Goal: Information Seeking & Learning: Learn about a topic

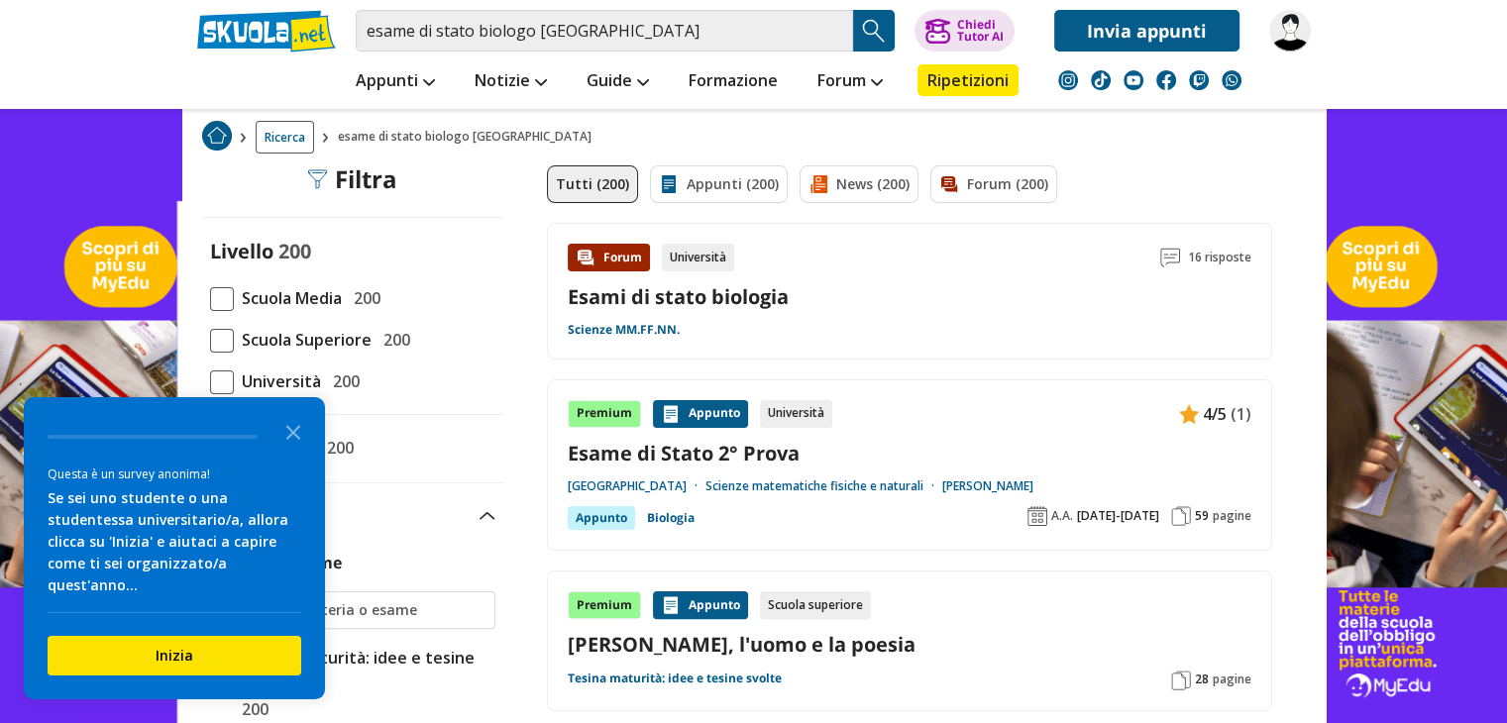
scroll to position [353, 0]
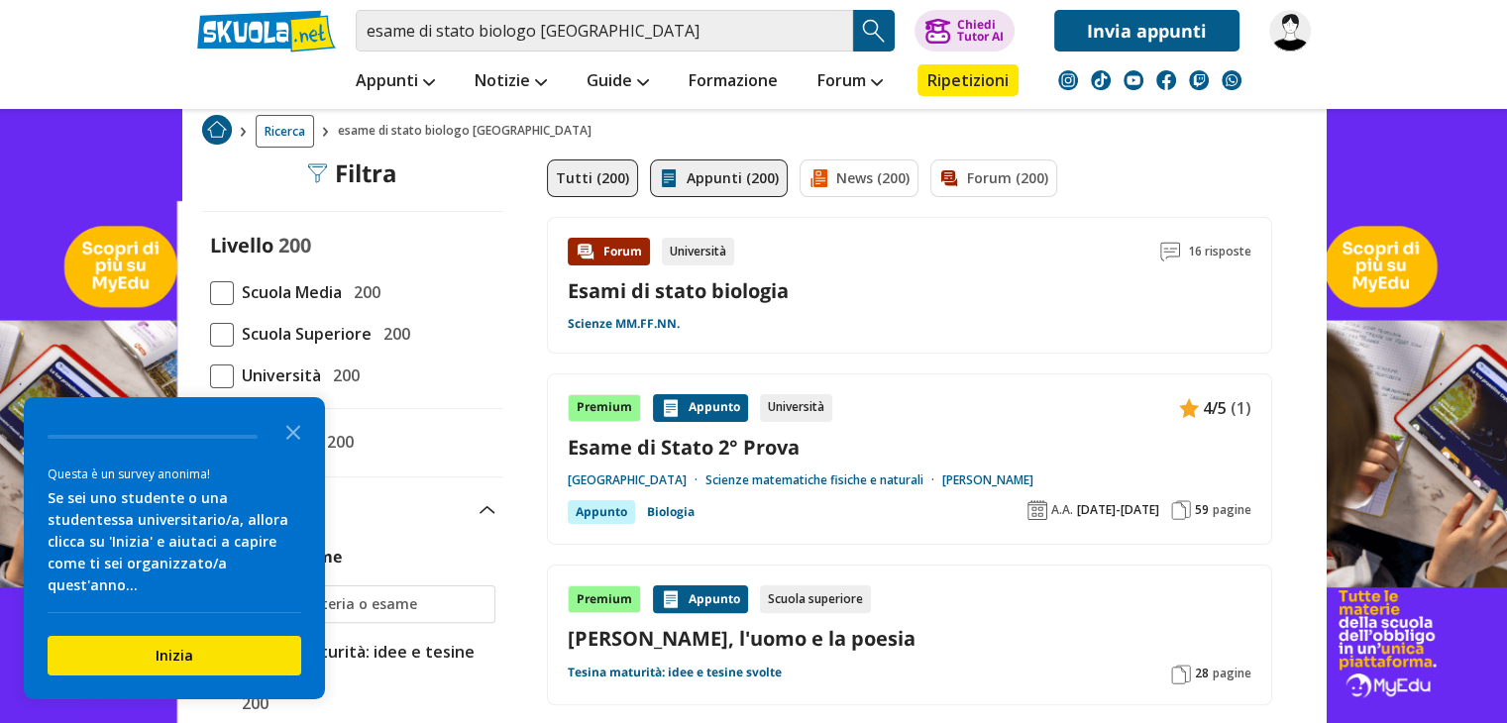
click at [718, 187] on link "Appunti (200)" at bounding box center [719, 179] width 138 height 38
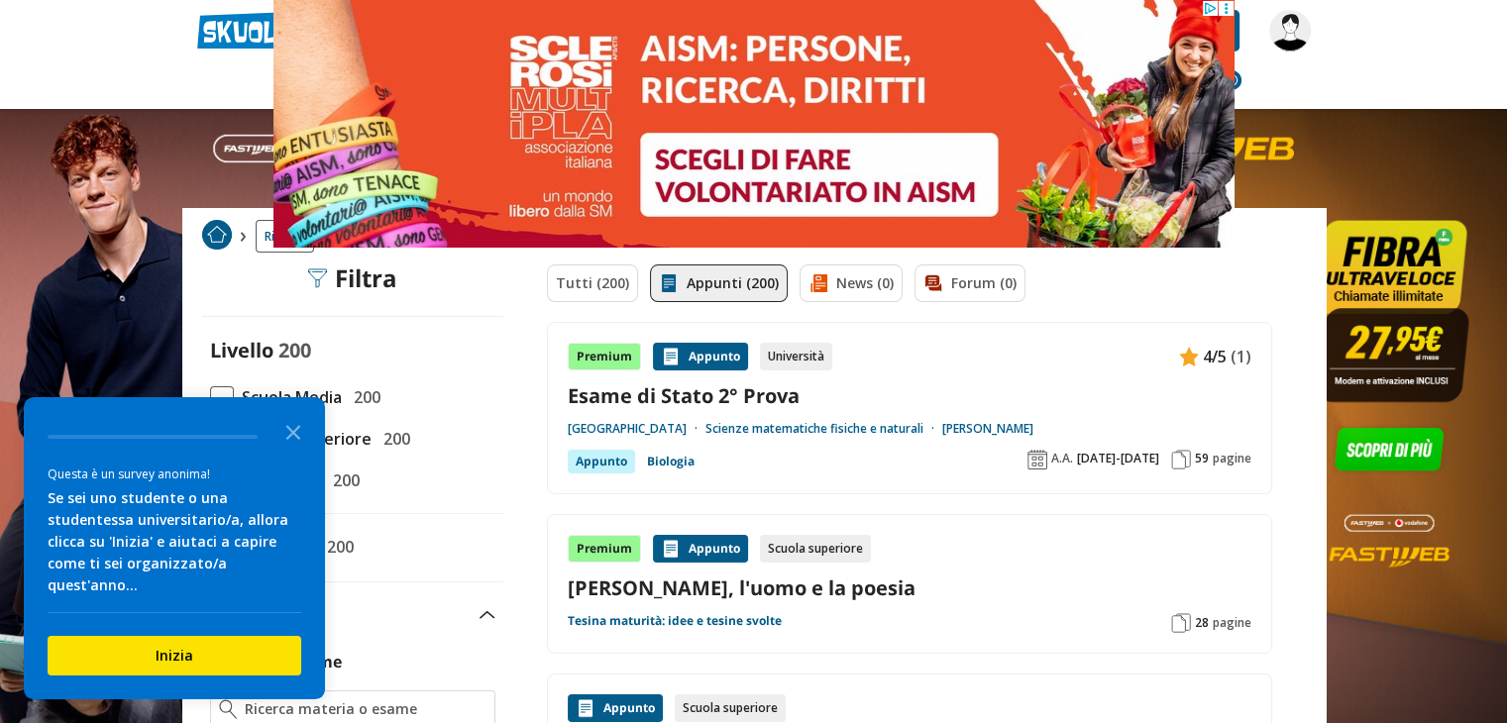
click at [309, 449] on icon "Close the survey" at bounding box center [293, 431] width 40 height 40
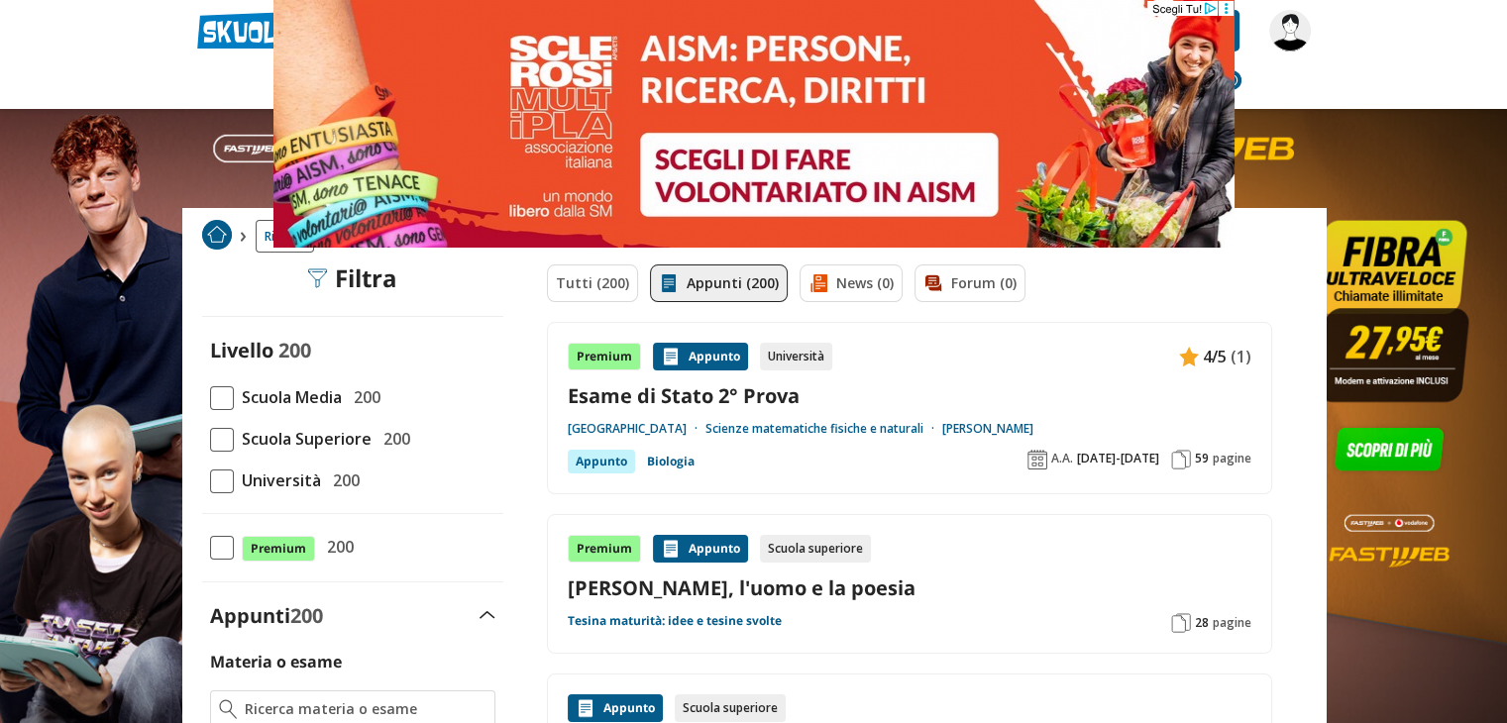
click at [1229, 4] on icon at bounding box center [1225, 8] width 15 height 15
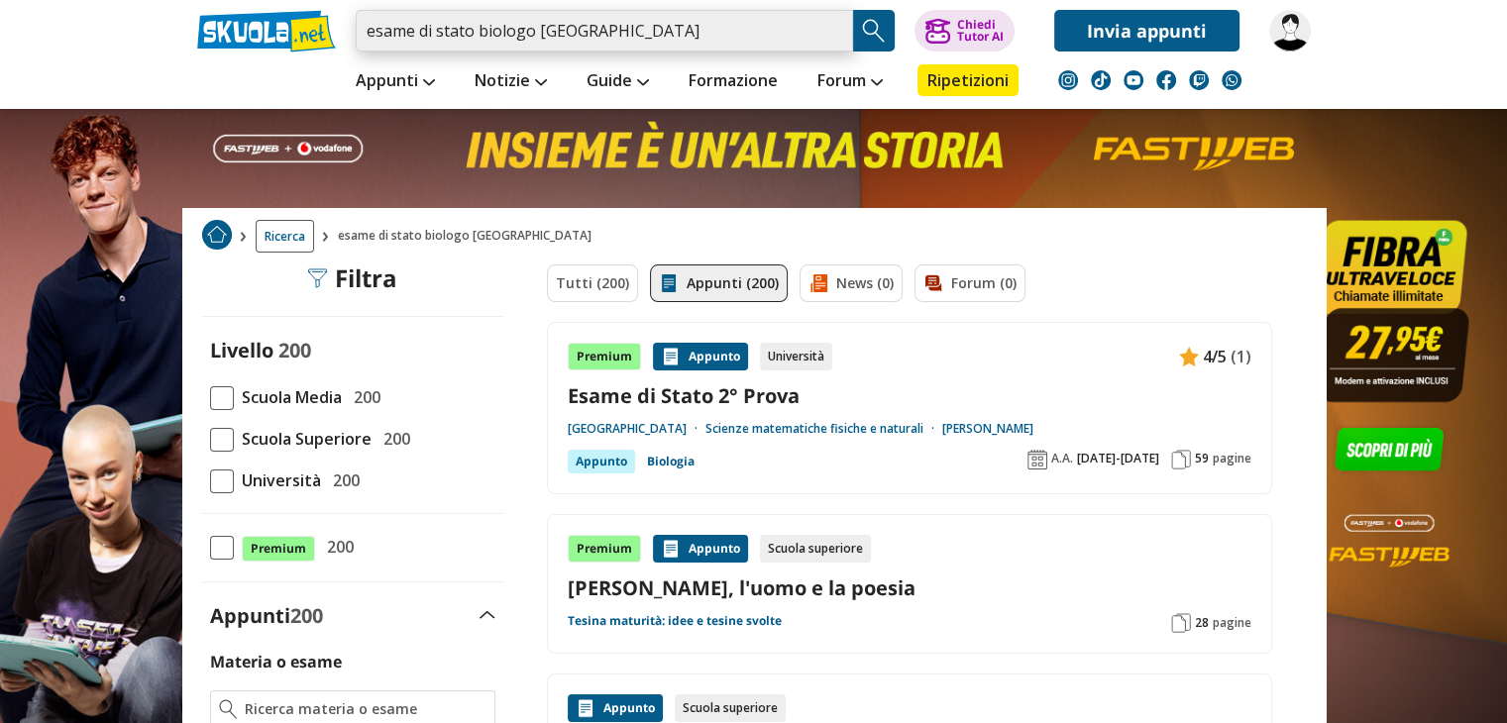
click at [650, 38] on input "esame di stato biologo trieste" at bounding box center [604, 31] width 497 height 42
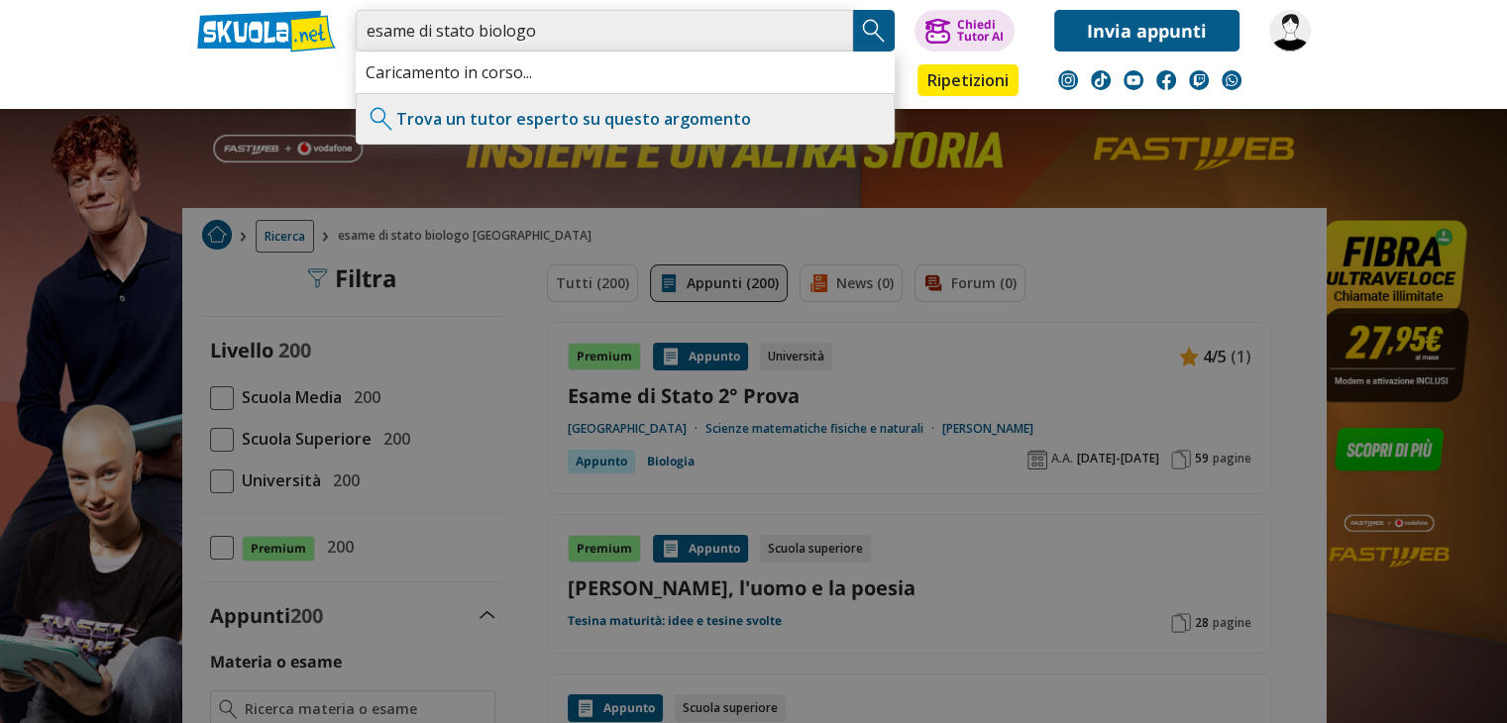
type input "esame di stato biologo"
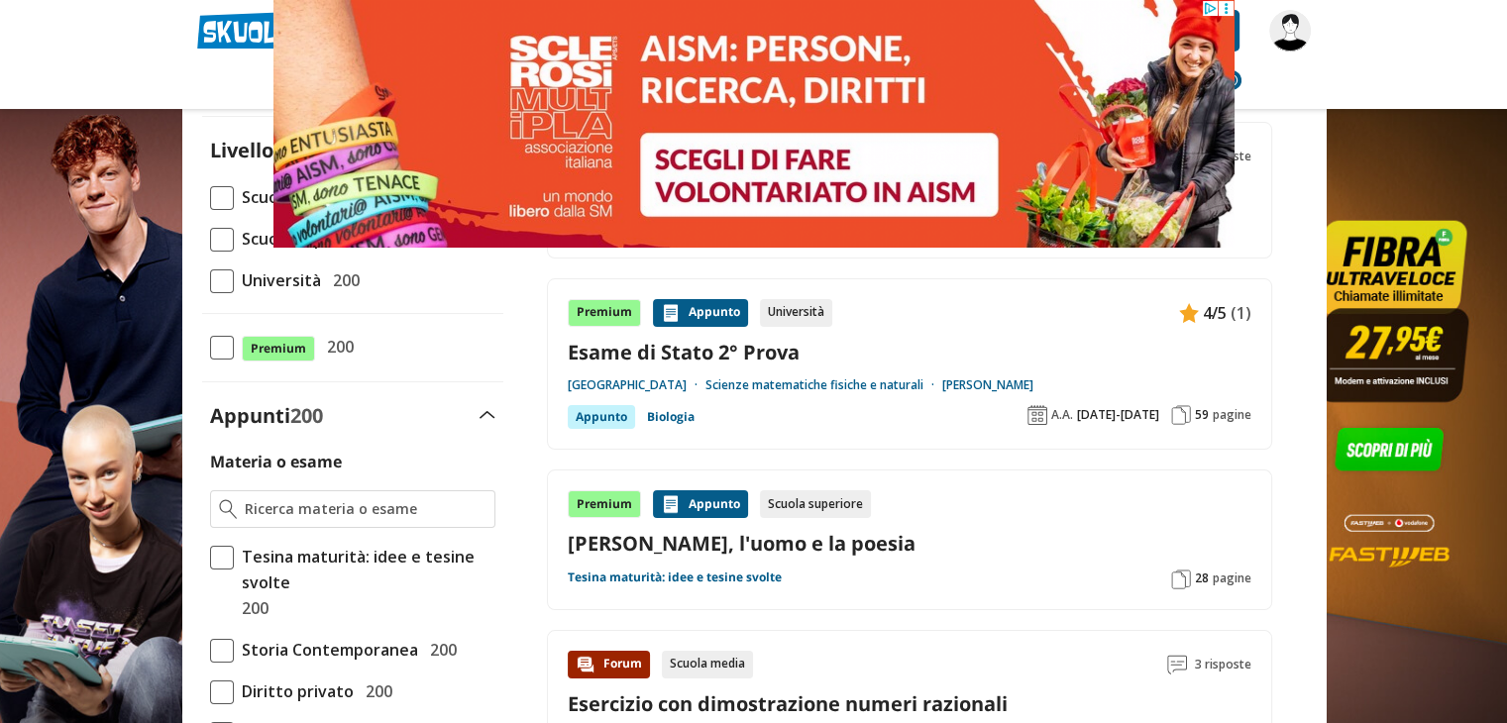
scroll to position [202, 0]
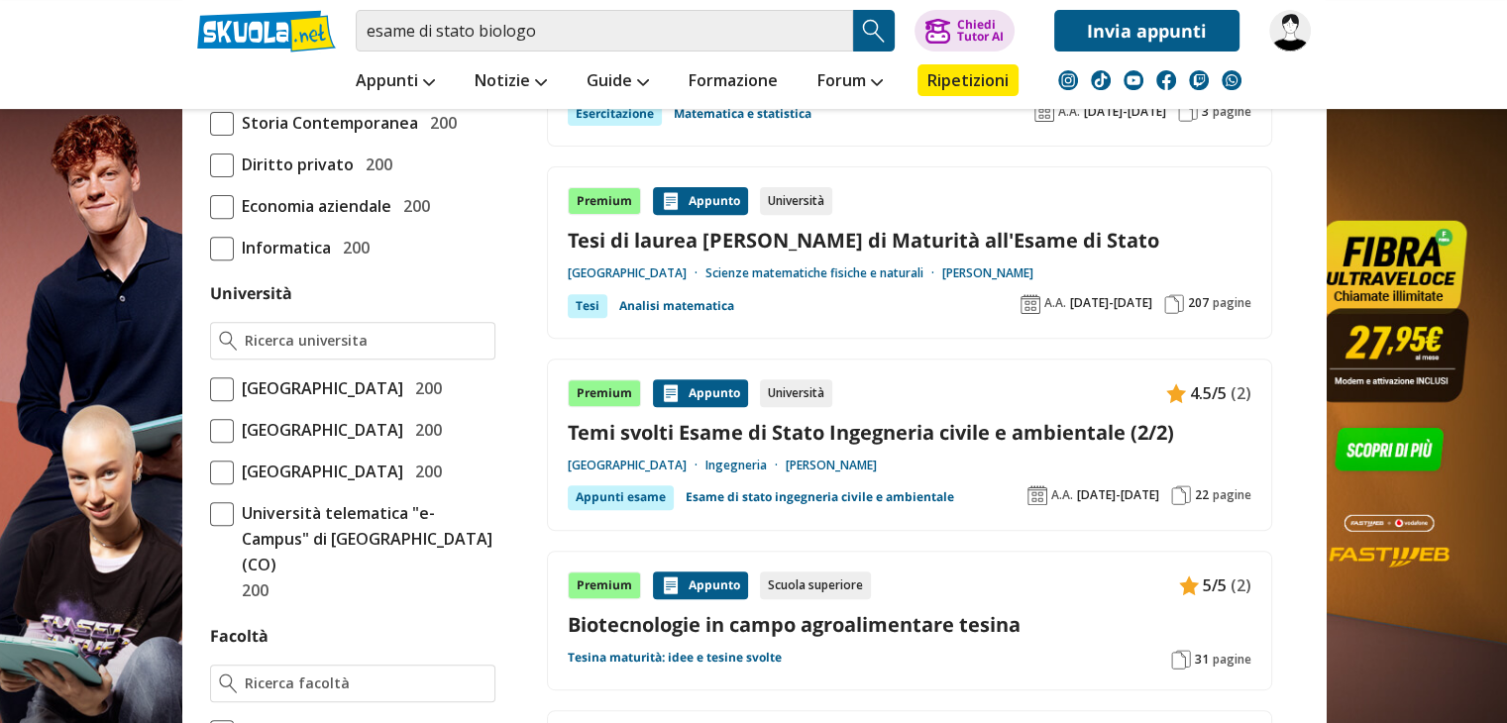
scroll to position [725, 0]
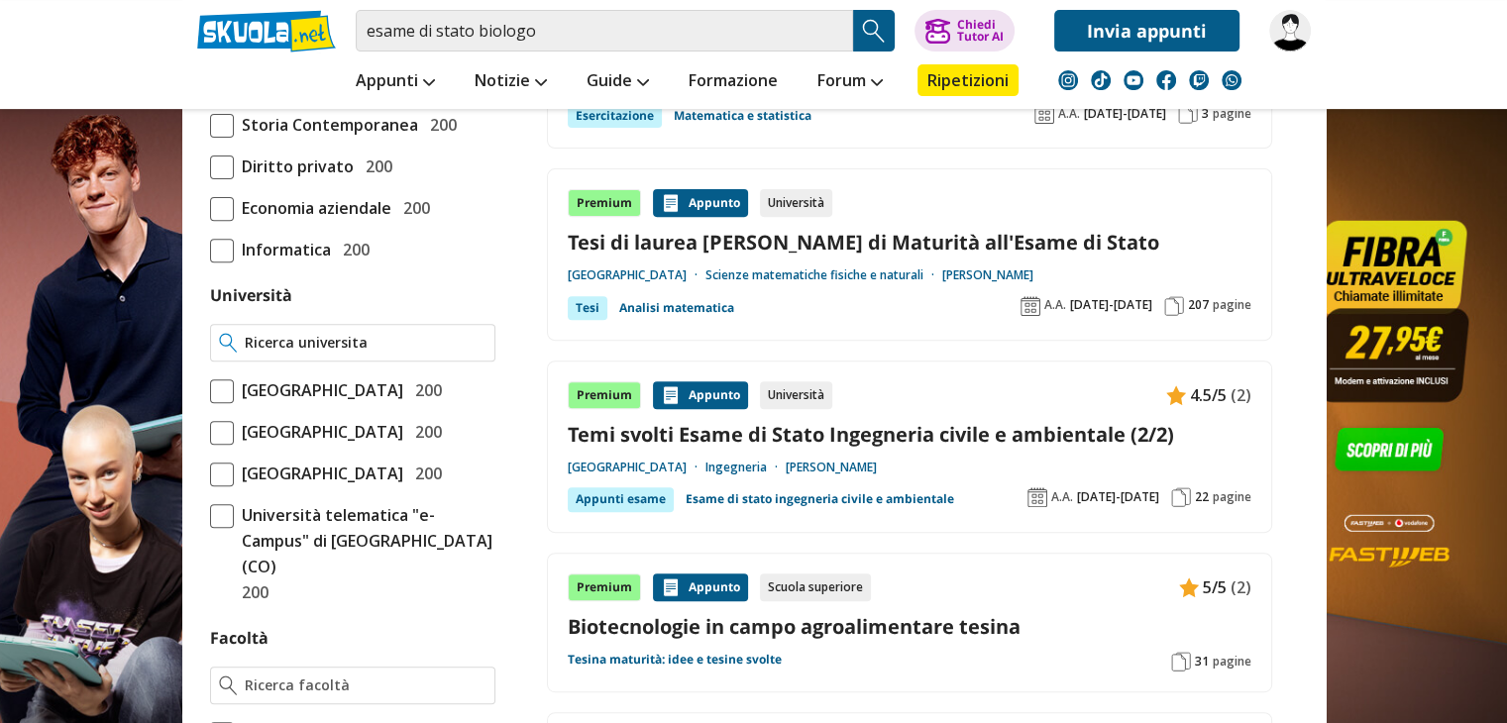
click at [326, 340] on input "Università" at bounding box center [365, 343] width 241 height 20
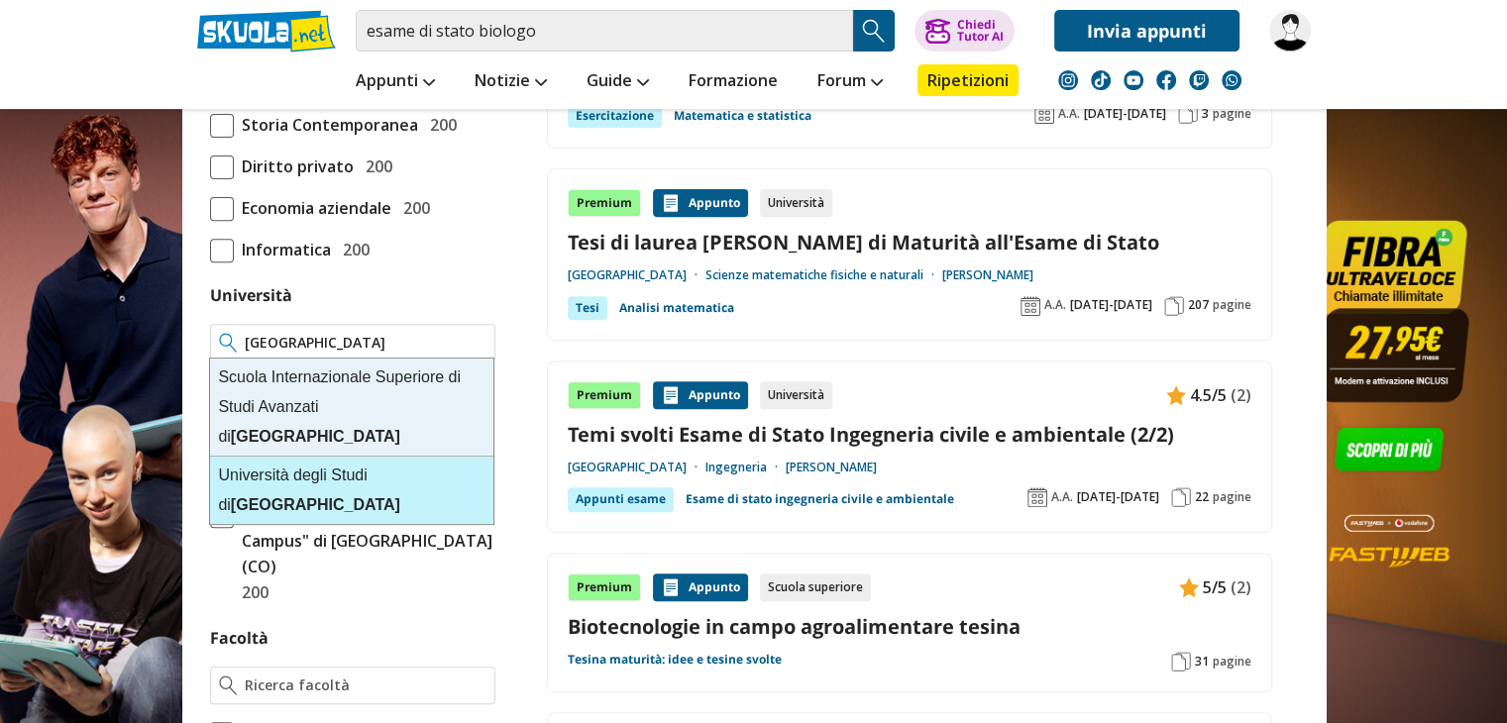
click at [337, 457] on div "Università degli Studi di Trieste" at bounding box center [351, 490] width 283 height 67
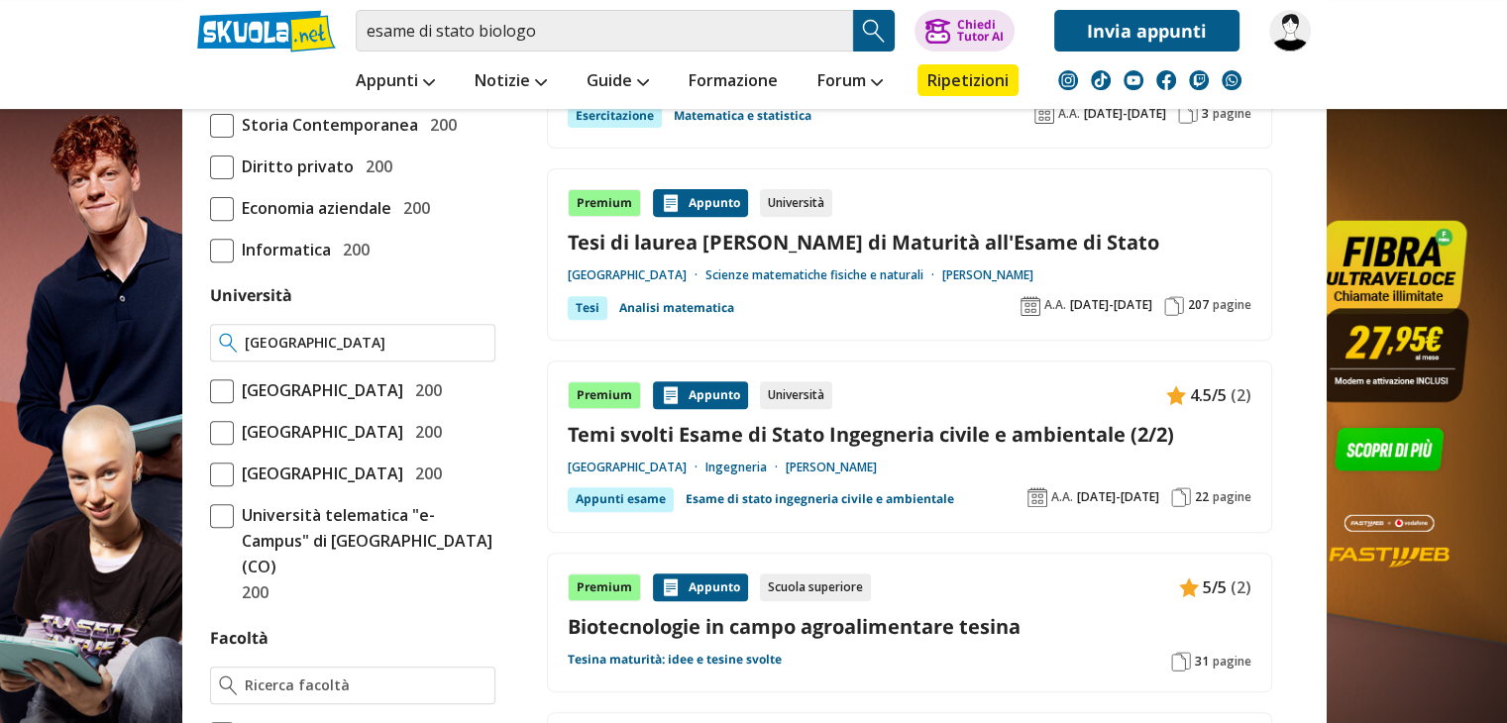
type input "[GEOGRAPHIC_DATA]"
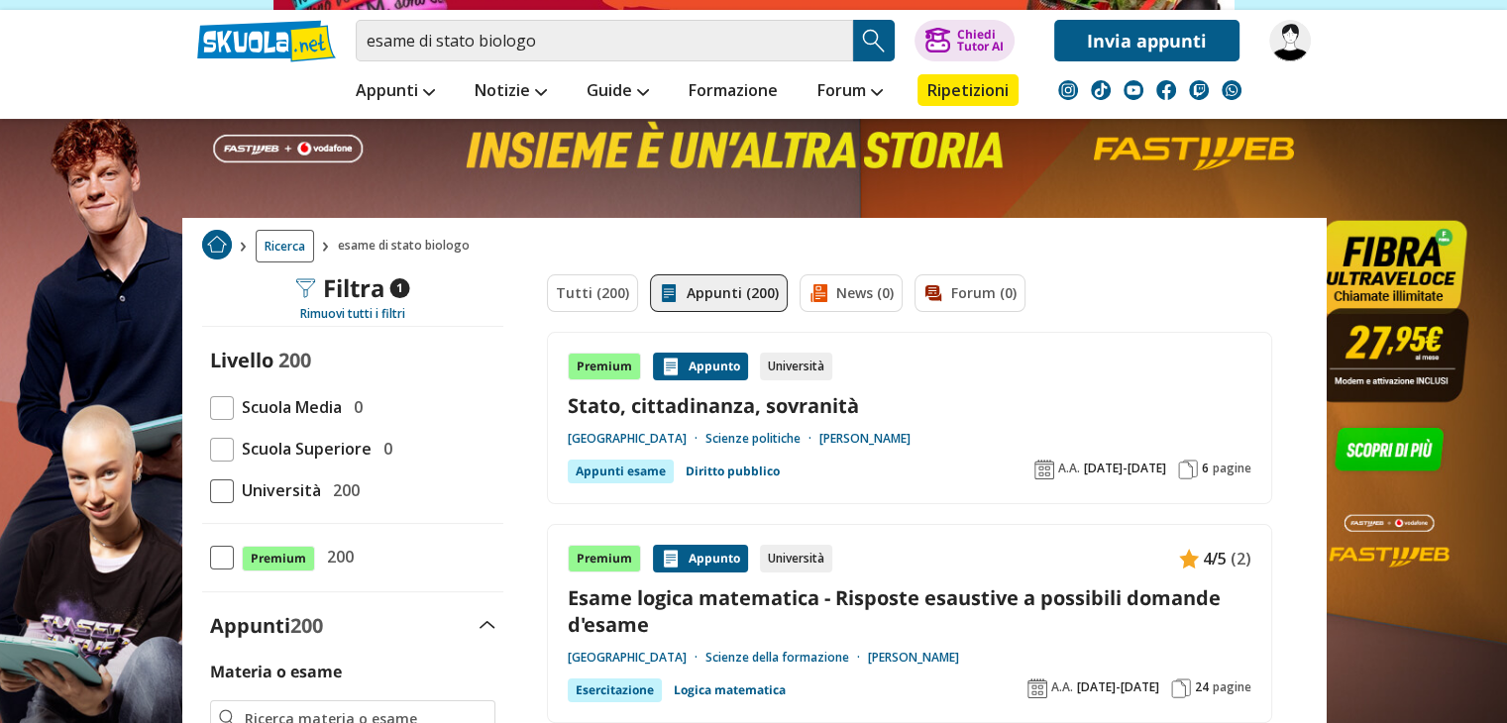
scroll to position [246, 0]
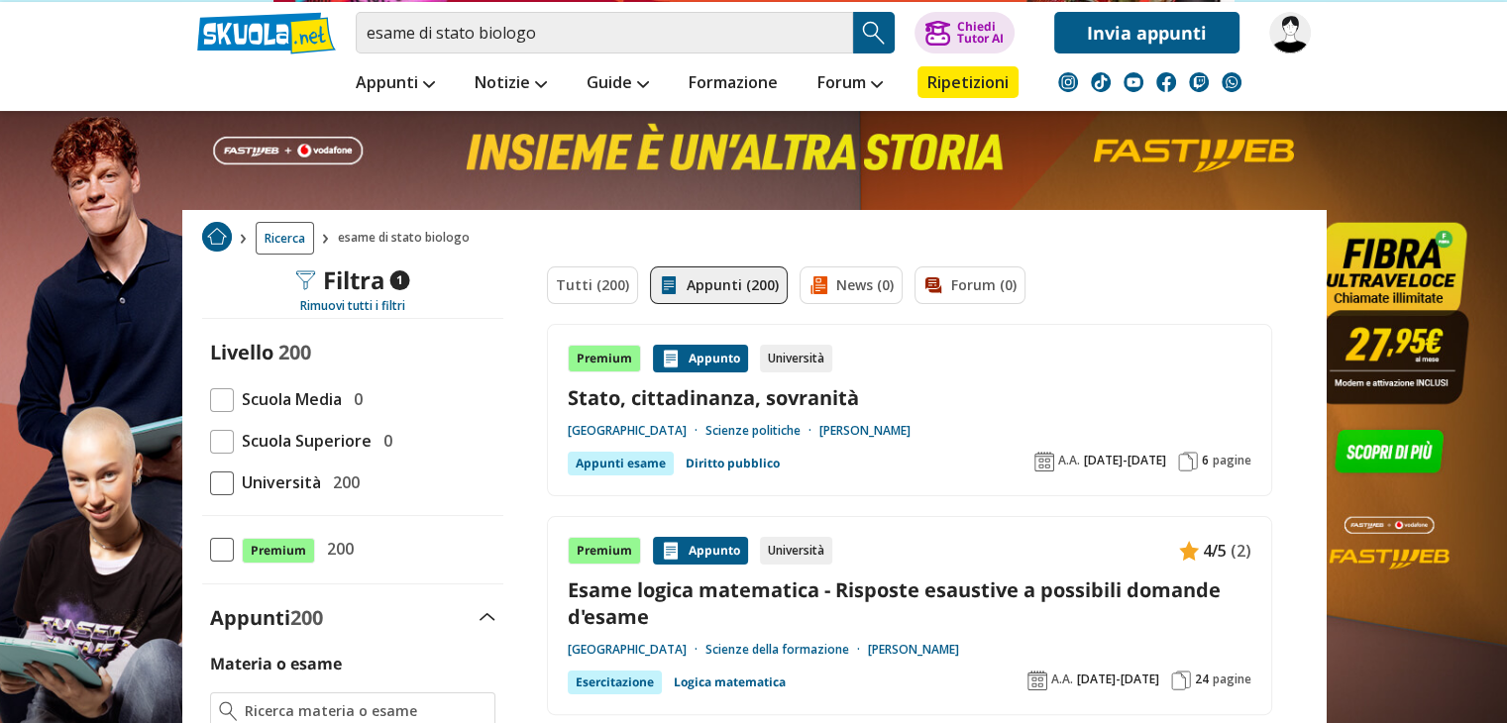
click at [383, 307] on div "Rimuovi tutti i filtri" at bounding box center [352, 306] width 301 height 16
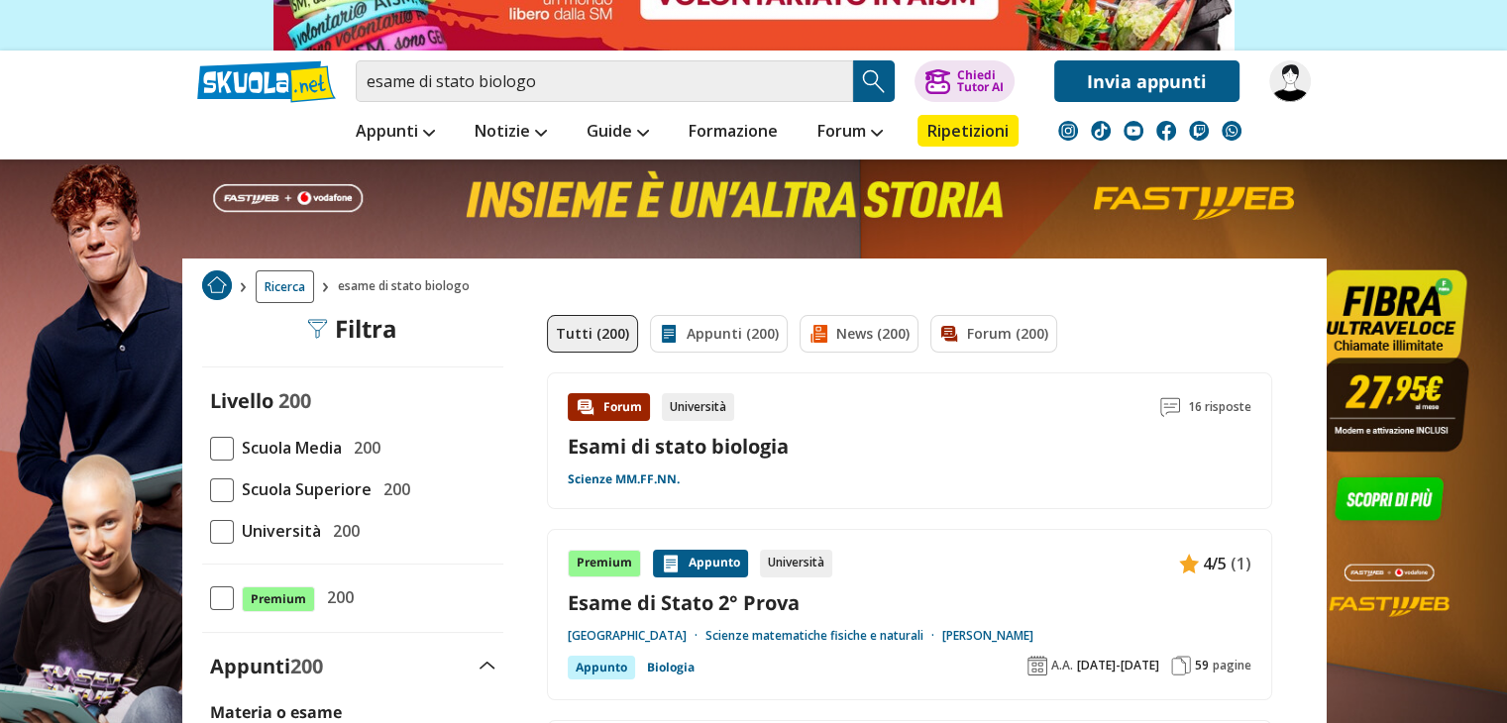
scroll to position [198, 0]
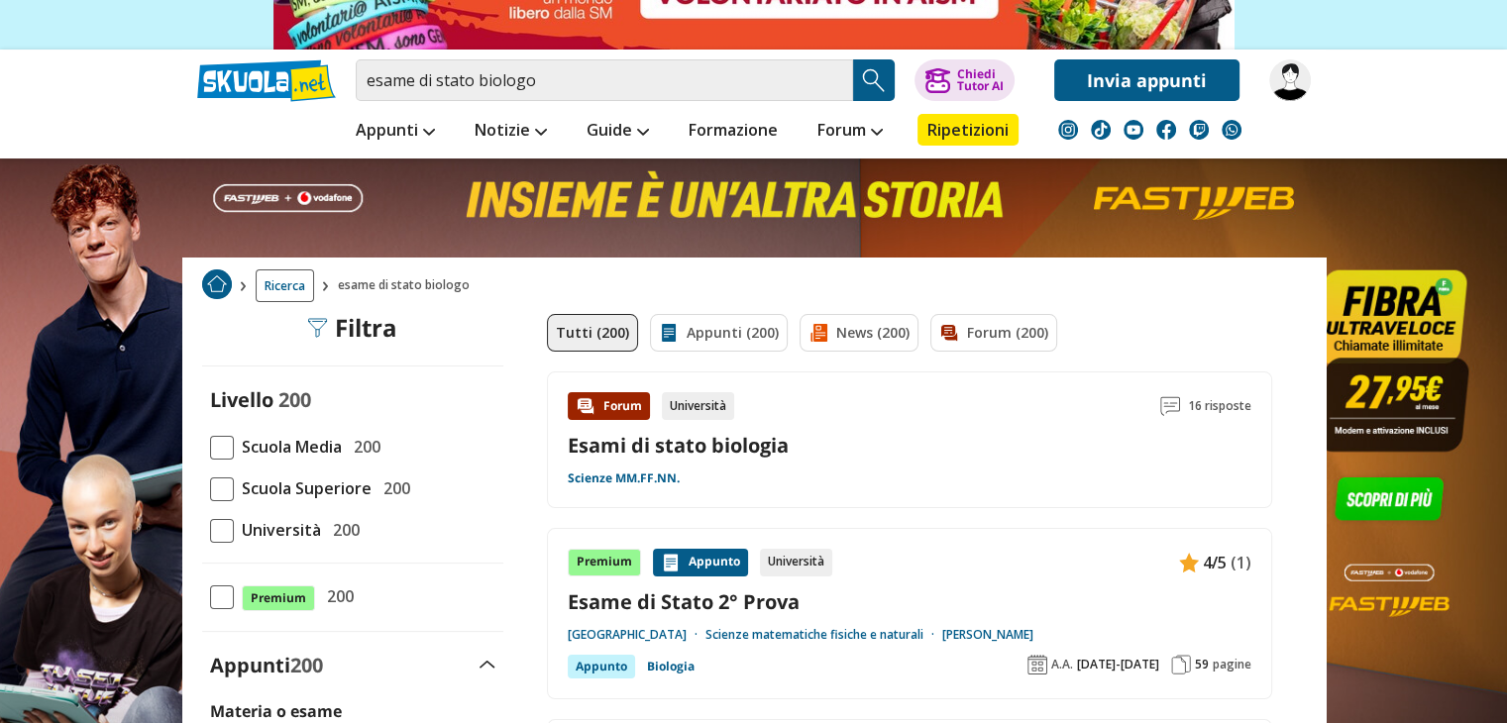
click at [223, 526] on span at bounding box center [222, 531] width 24 height 24
click at [210, 530] on input "Università 200" at bounding box center [210, 530] width 0 height 0
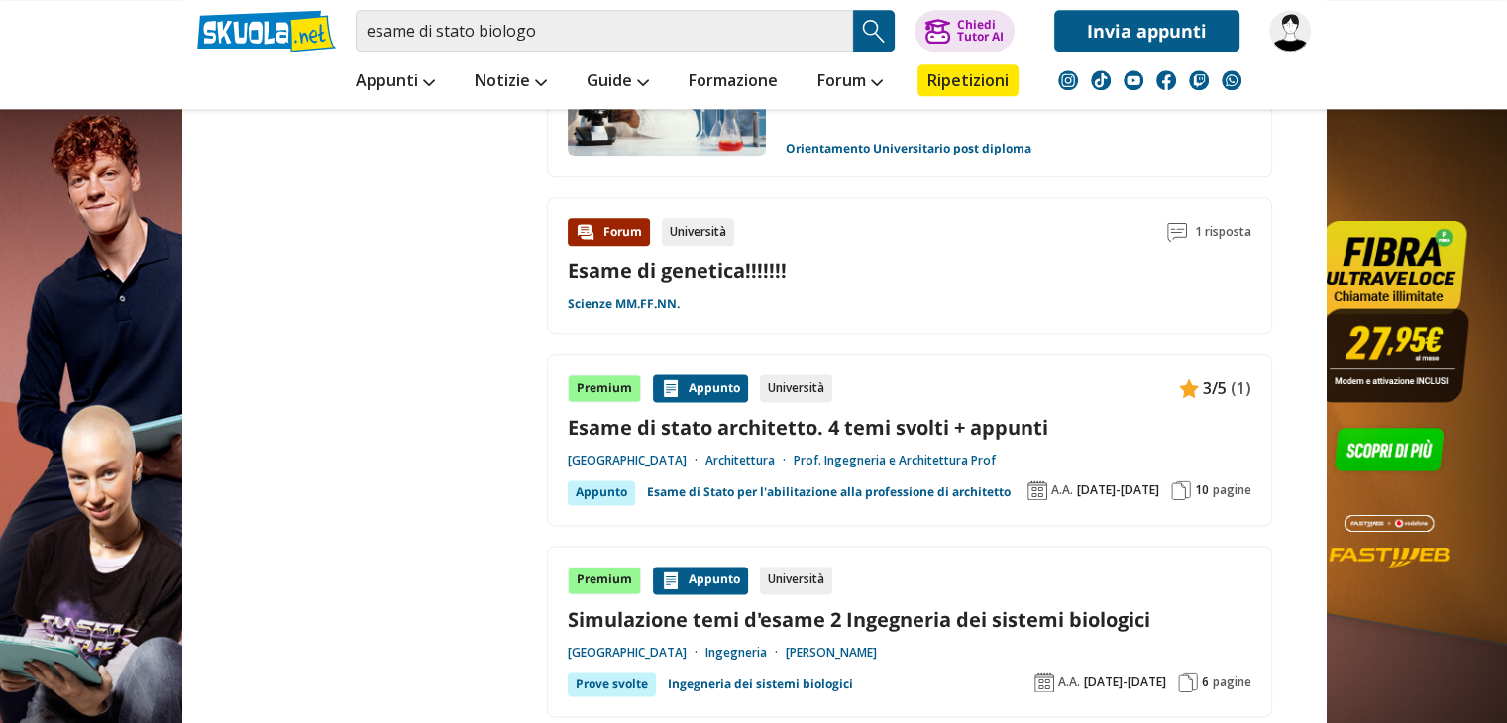
scroll to position [2471, 0]
